Goal: Task Accomplishment & Management: Manage account settings

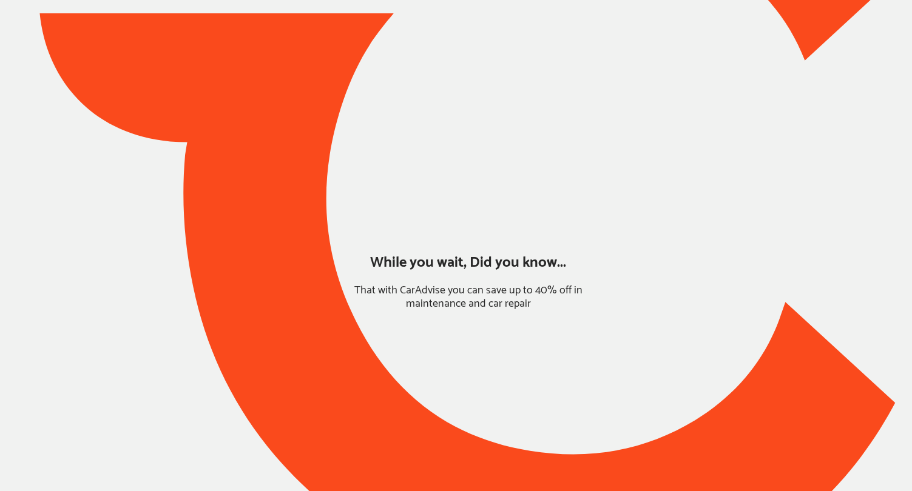
type input "*****"
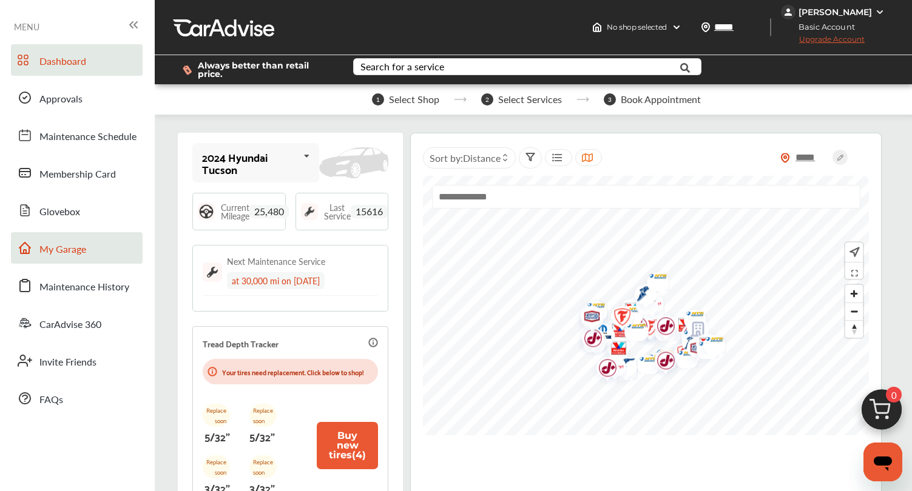
click at [87, 241] on link "My Garage" at bounding box center [77, 248] width 132 height 32
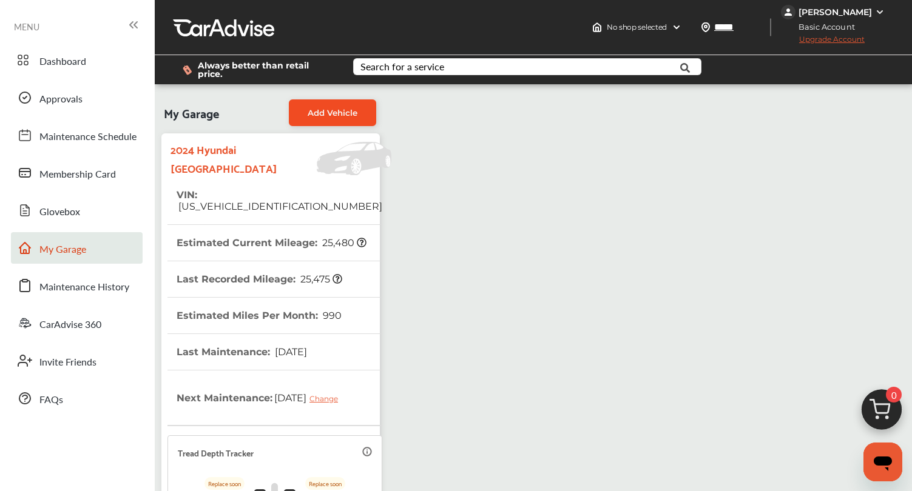
click at [333, 108] on span "Add Vehicle" at bounding box center [332, 113] width 50 height 10
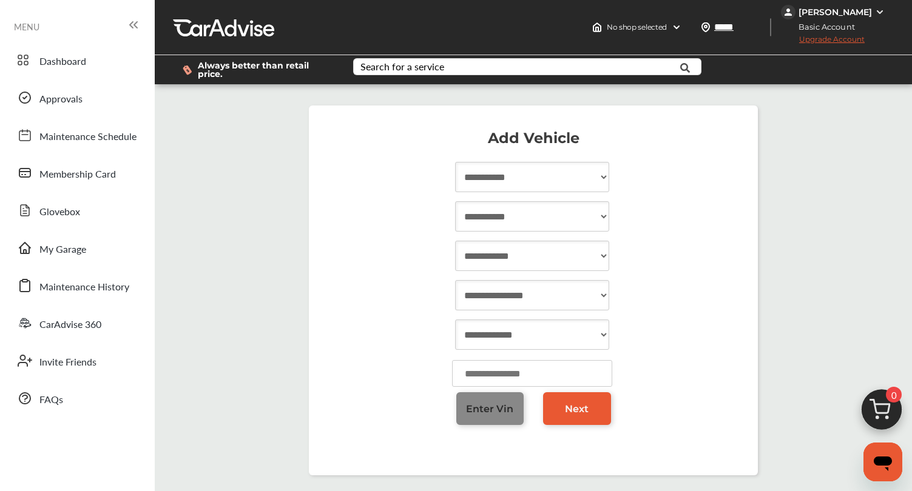
click at [501, 414] on span "Enter Vin" at bounding box center [489, 409] width 47 height 12
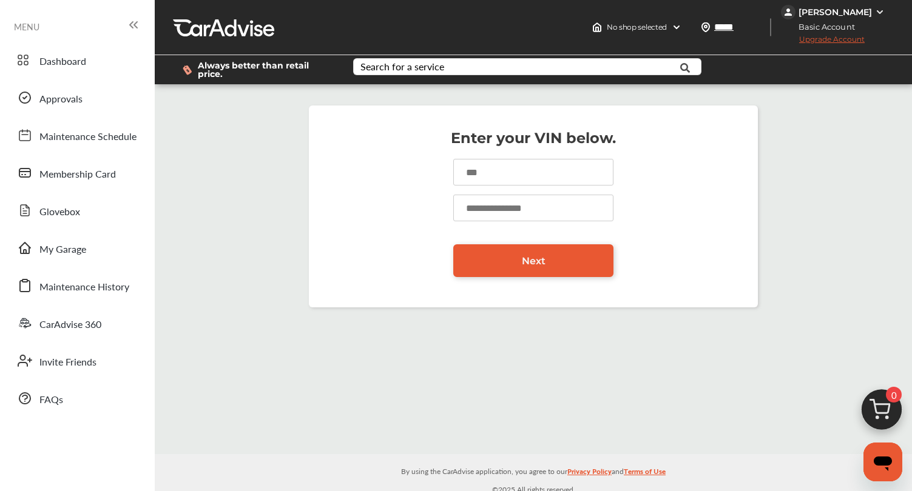
click at [483, 164] on input at bounding box center [533, 172] width 160 height 27
type input "**********"
click at [519, 202] on input "number" at bounding box center [533, 208] width 160 height 27
type input "*"
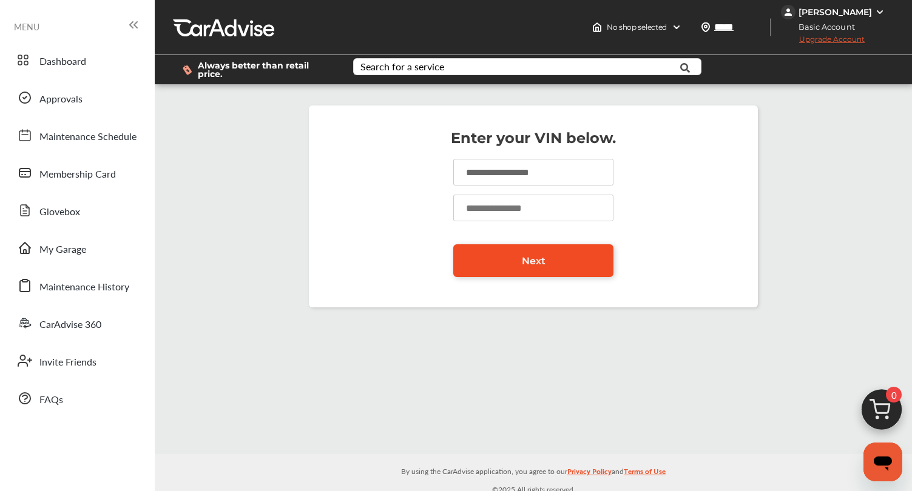
type input "*****"
click at [511, 260] on link "Next" at bounding box center [533, 260] width 160 height 33
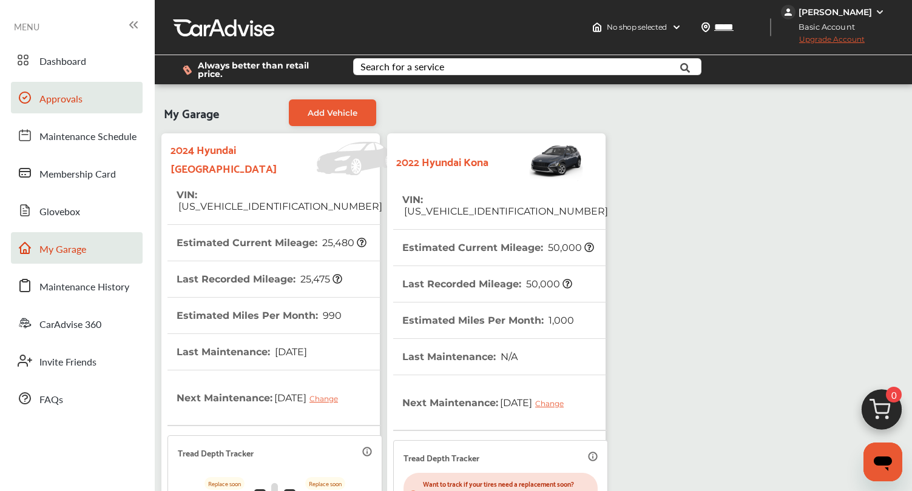
click at [74, 101] on span "Approvals" at bounding box center [60, 100] width 43 height 16
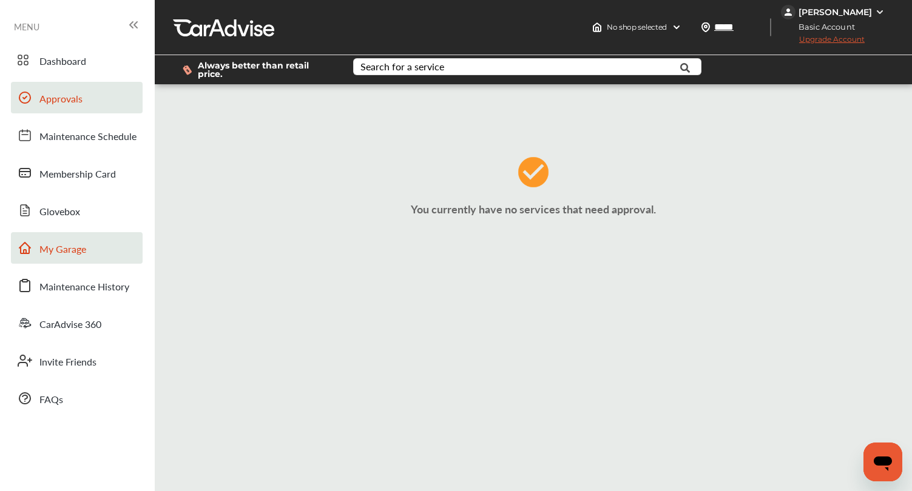
click at [52, 246] on span "My Garage" at bounding box center [62, 250] width 47 height 16
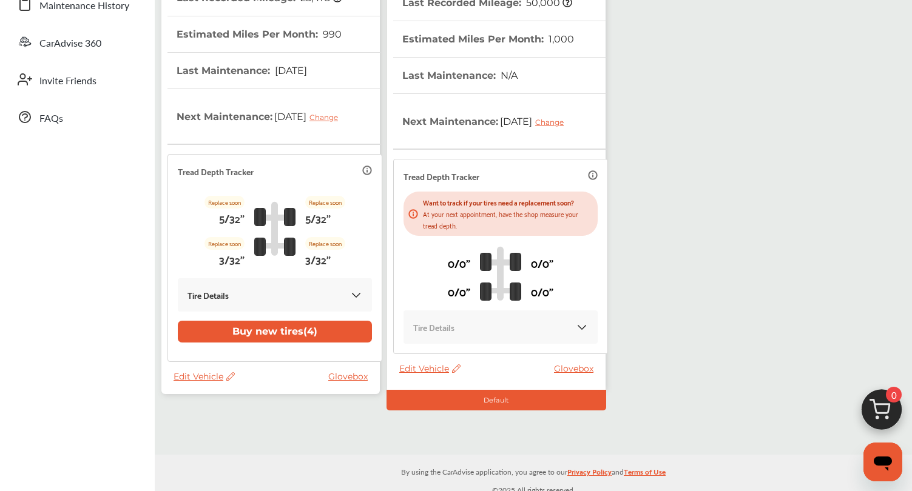
scroll to position [292, 0]
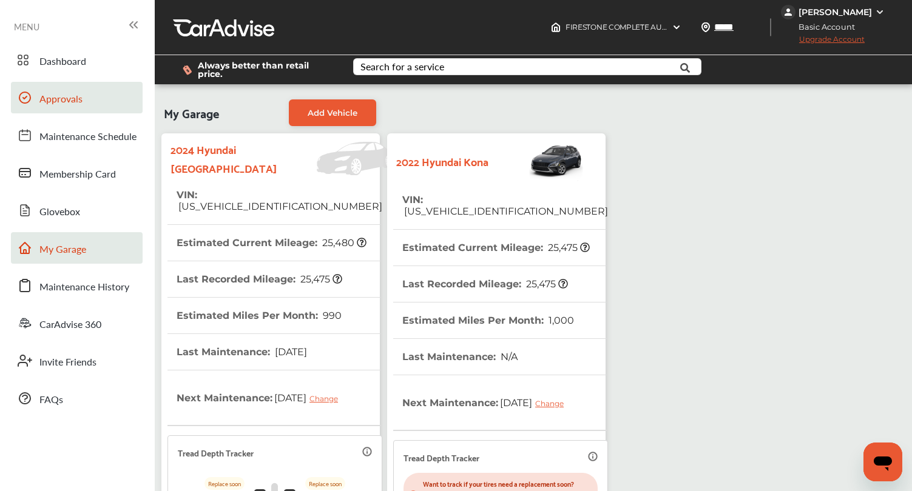
click at [49, 98] on span "Approvals" at bounding box center [60, 100] width 43 height 16
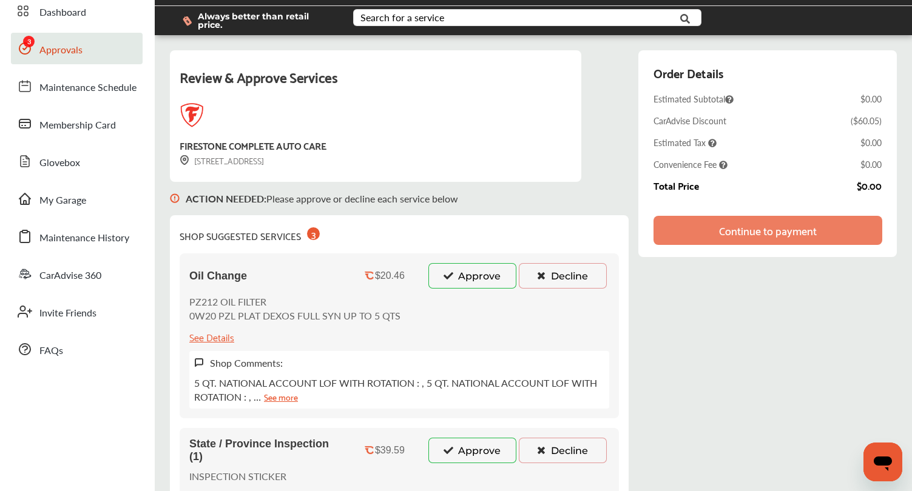
scroll to position [73, 0]
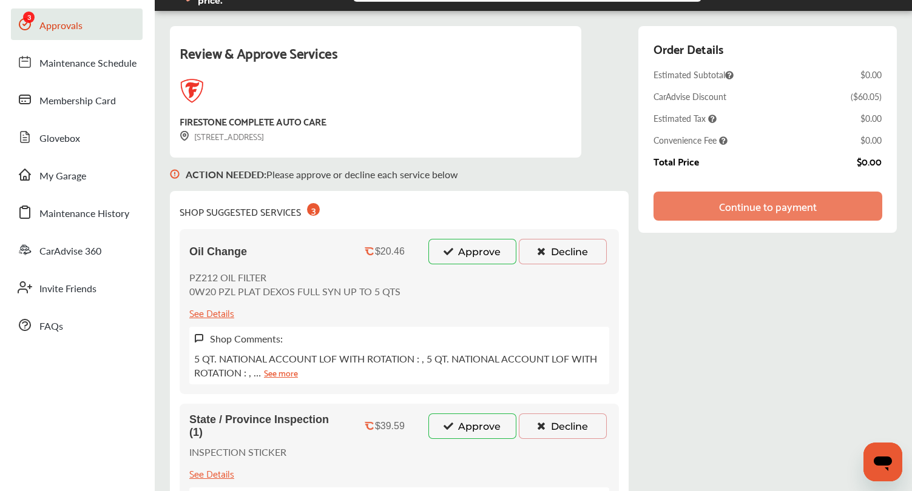
click at [466, 247] on button "Approve" at bounding box center [472, 251] width 88 height 25
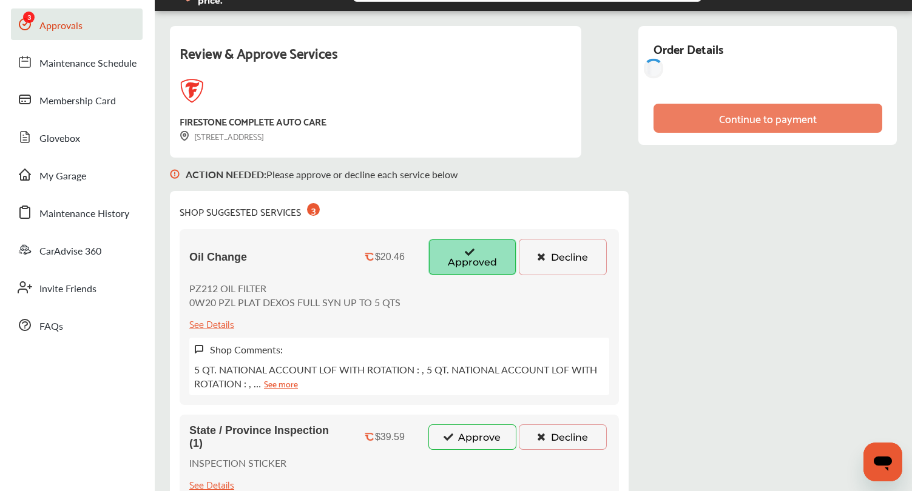
click at [446, 445] on button "Approve" at bounding box center [472, 437] width 88 height 25
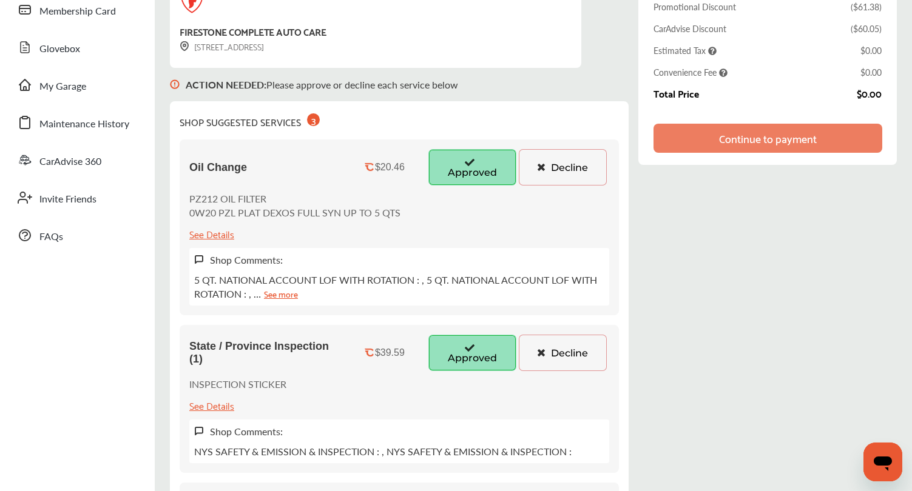
scroll to position [378, 0]
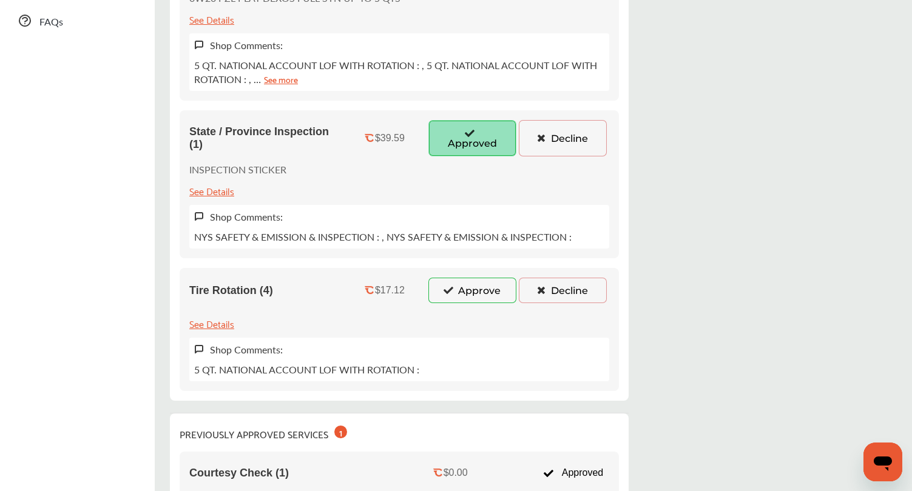
click at [563, 287] on button "Decline" at bounding box center [563, 290] width 88 height 25
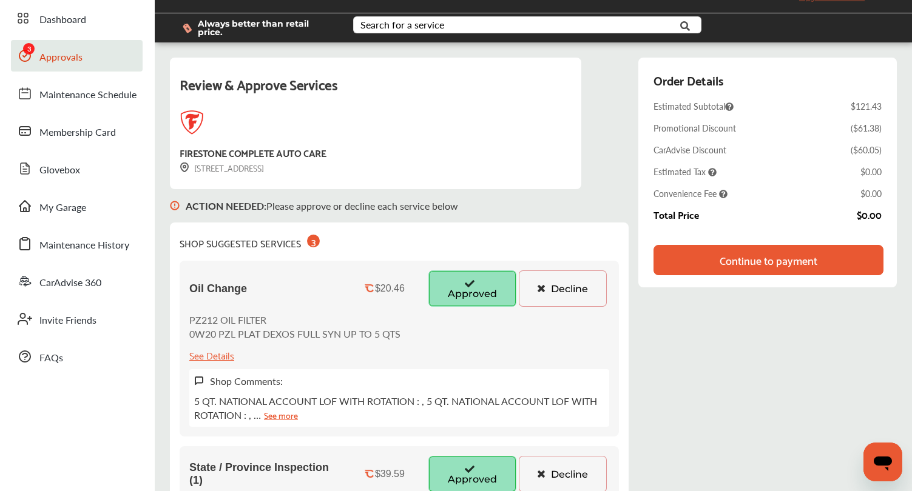
scroll to position [0, 0]
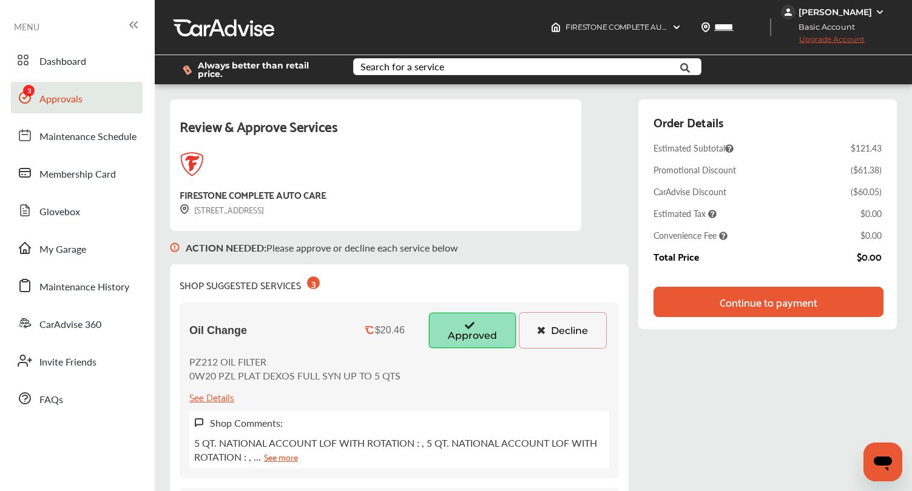
click at [680, 309] on div "Continue to payment" at bounding box center [768, 302] width 230 height 30
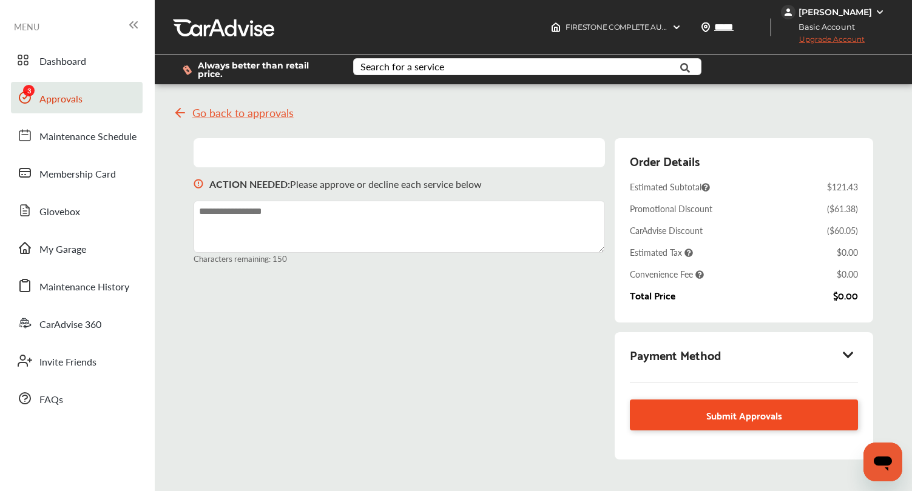
click at [667, 417] on link "Submit Approvals" at bounding box center [744, 415] width 228 height 31
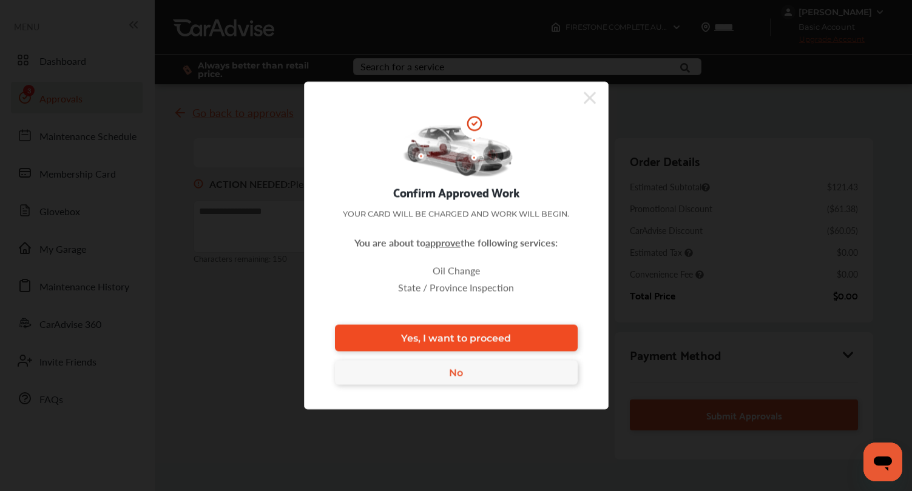
click at [486, 335] on span "Yes, I want to proceed" at bounding box center [456, 338] width 110 height 12
